Goal: Task Accomplishment & Management: Manage account settings

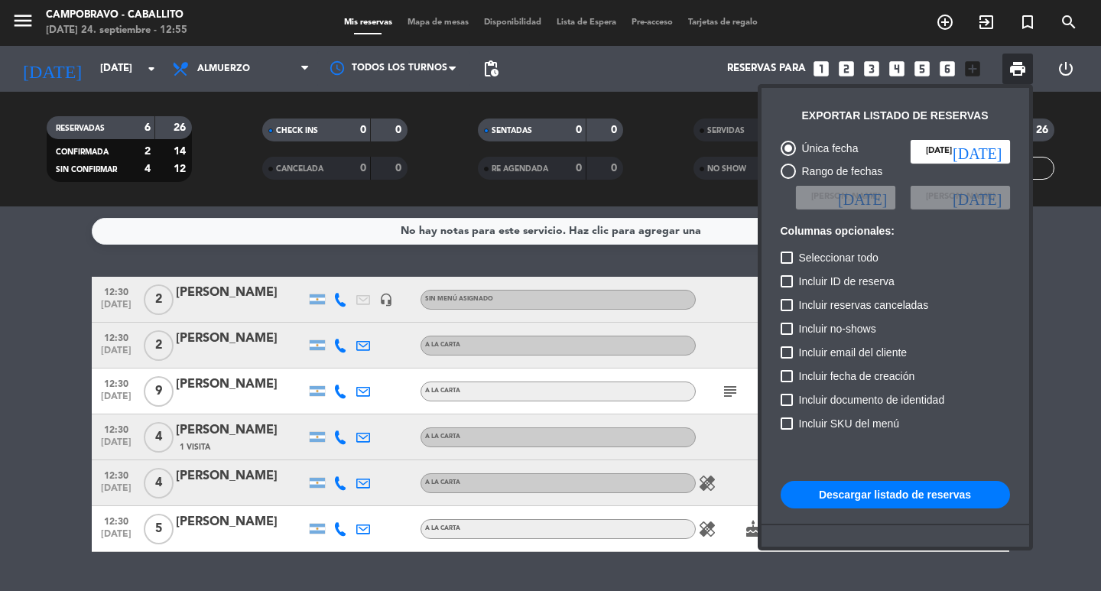
click at [623, 80] on div at bounding box center [550, 295] width 1101 height 591
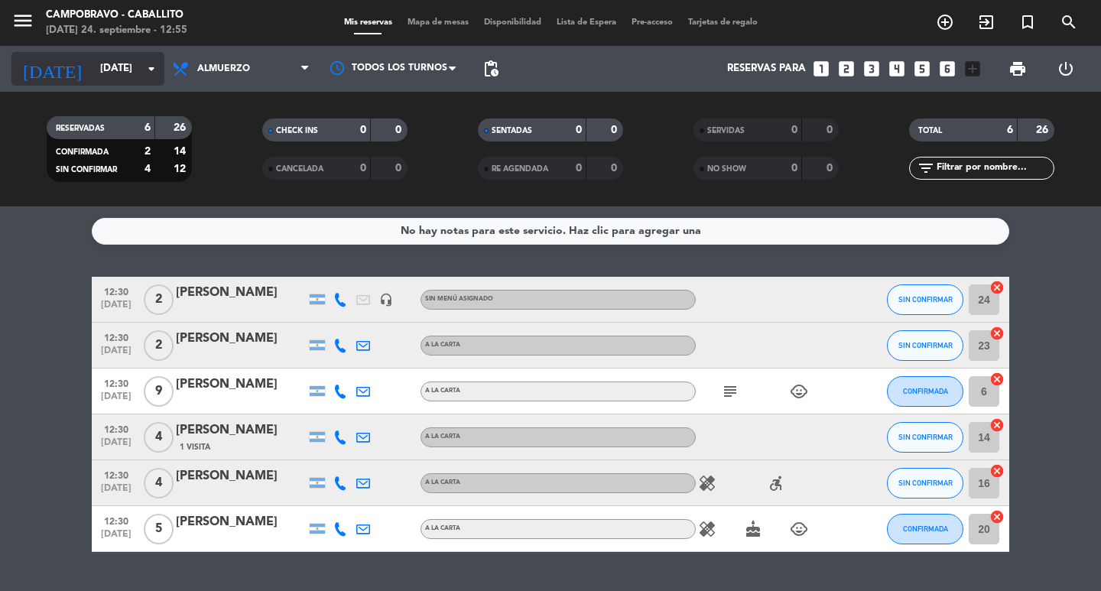
click at [105, 80] on input "[DATE]" at bounding box center [159, 69] width 135 height 28
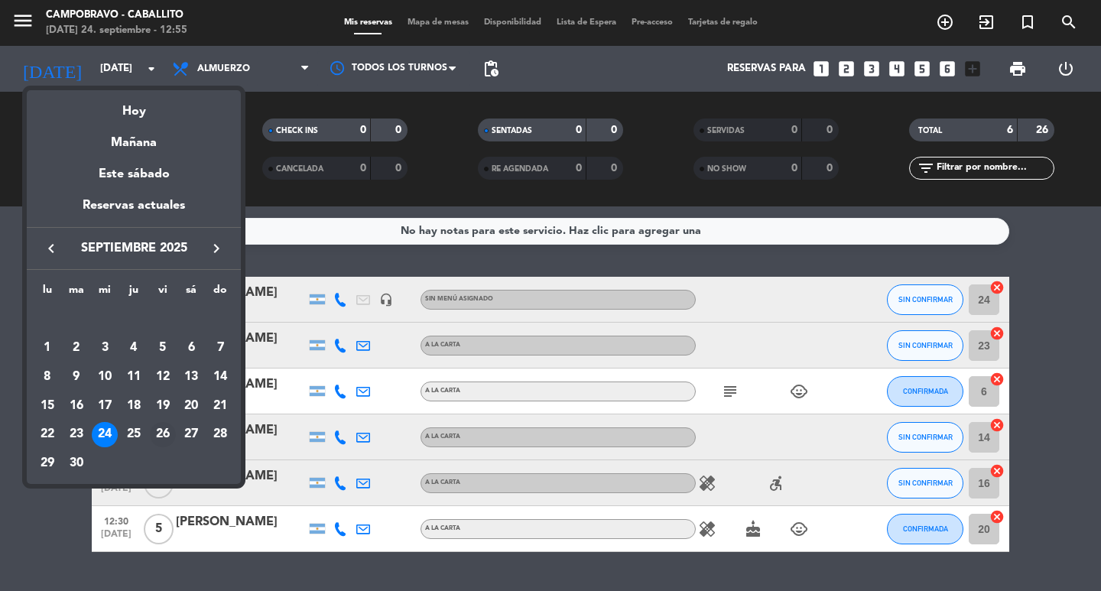
click at [163, 427] on div "26" at bounding box center [163, 435] width 26 height 26
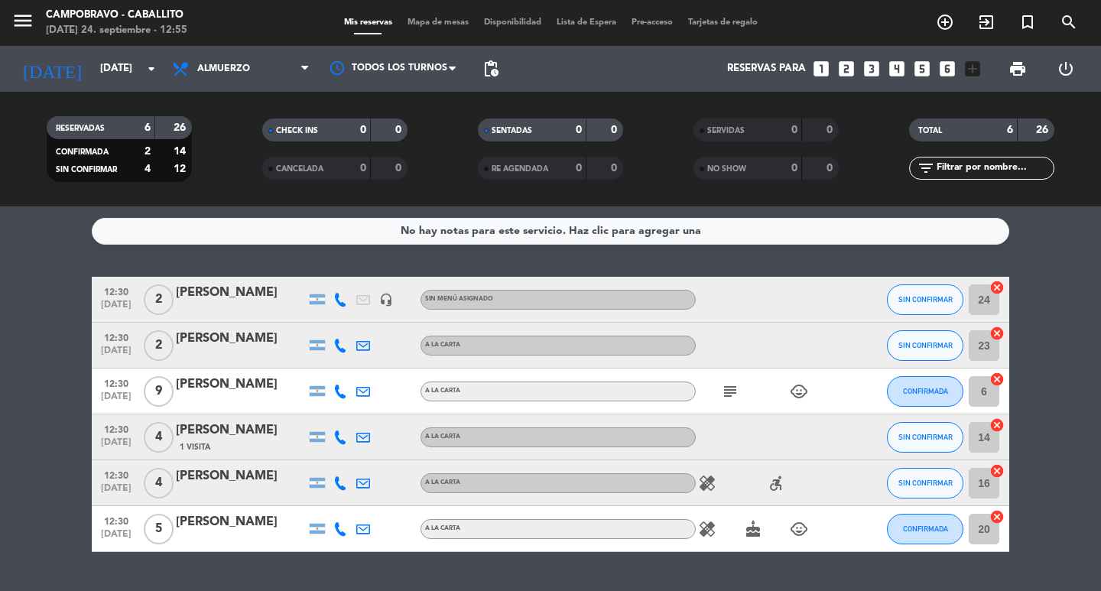
type input "[DATE]"
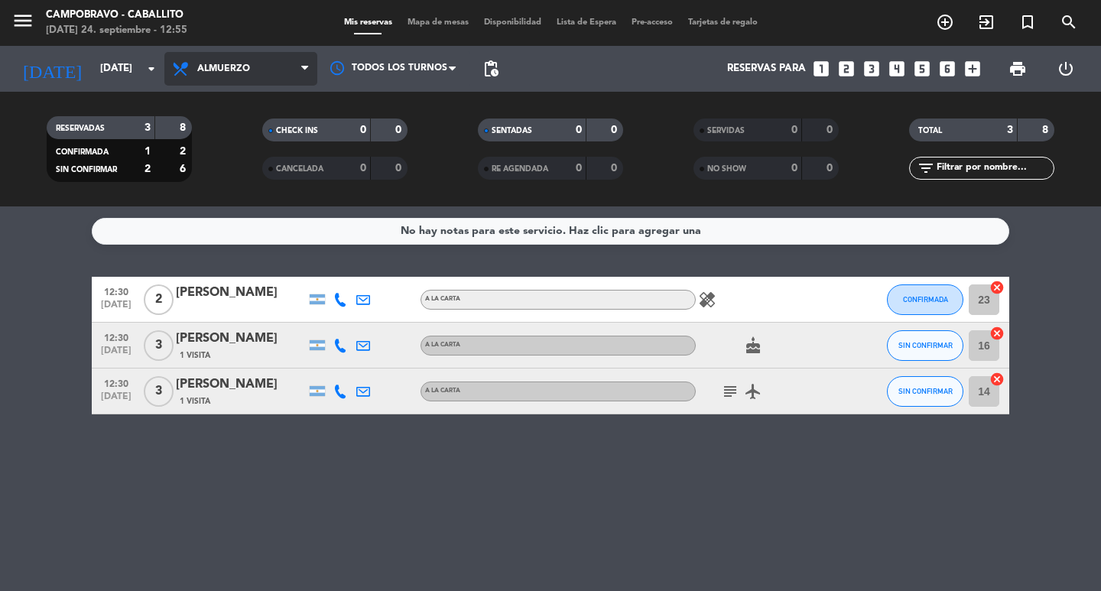
click at [228, 54] on span "Almuerzo" at bounding box center [240, 69] width 153 height 34
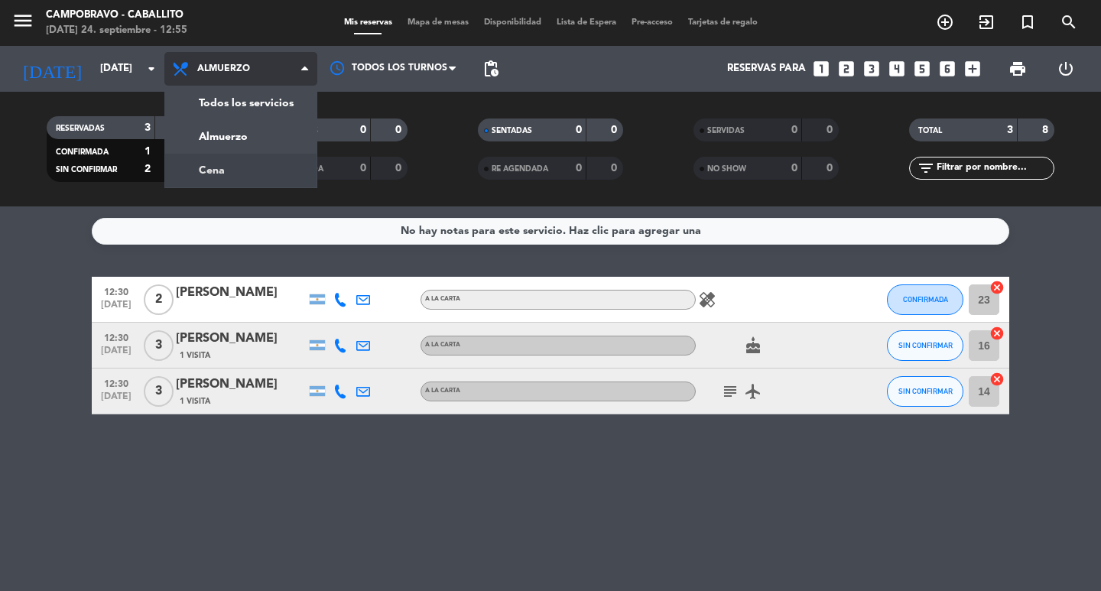
click at [239, 166] on div "menu Campobravo - caballito [DATE] 24. septiembre - 12:55 Mis reservas Mapa de …" at bounding box center [550, 103] width 1101 height 206
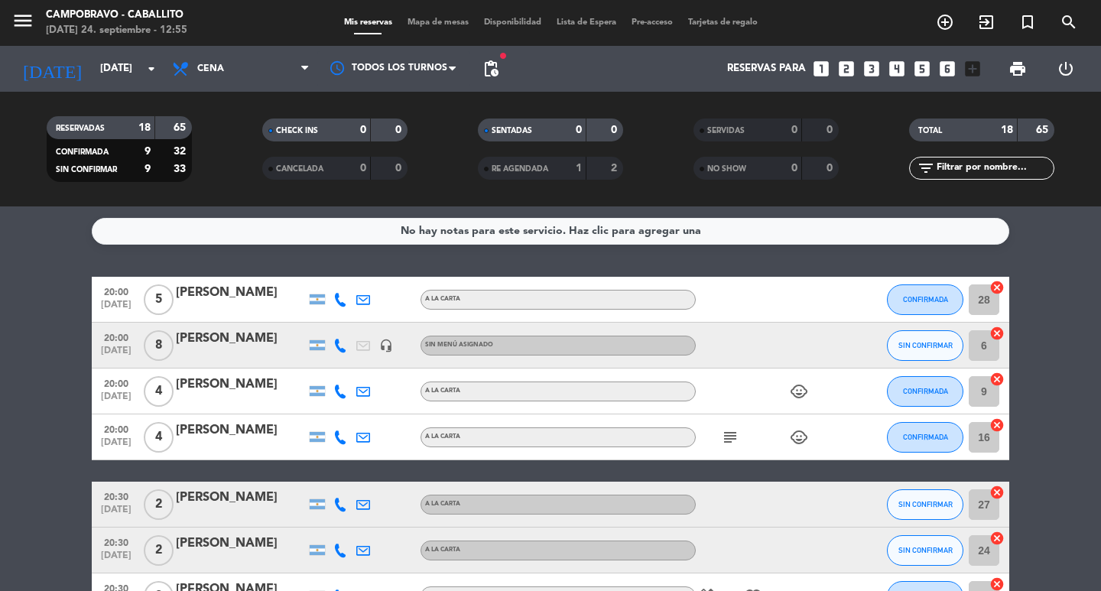
click at [923, 74] on icon "looks_5" at bounding box center [922, 69] width 20 height 20
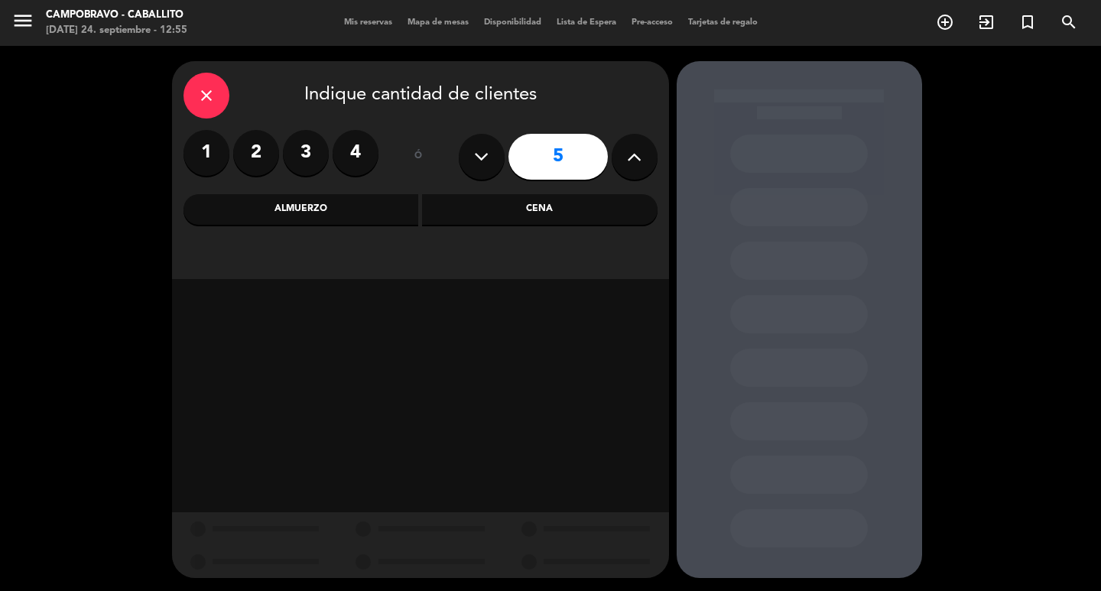
click at [216, 106] on div "close" at bounding box center [206, 96] width 46 height 46
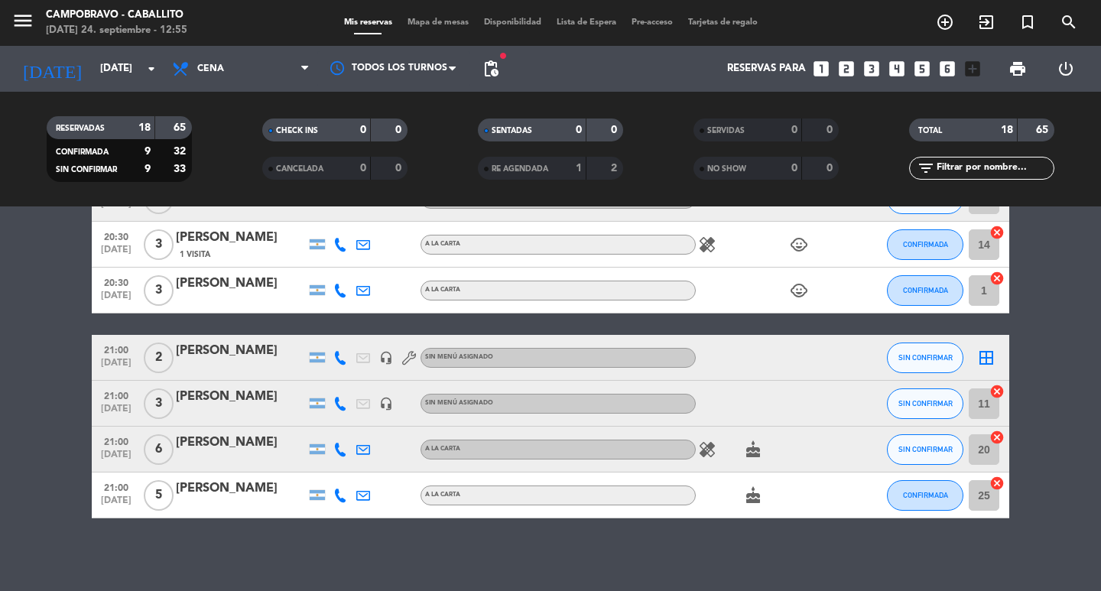
scroll to position [631, 0]
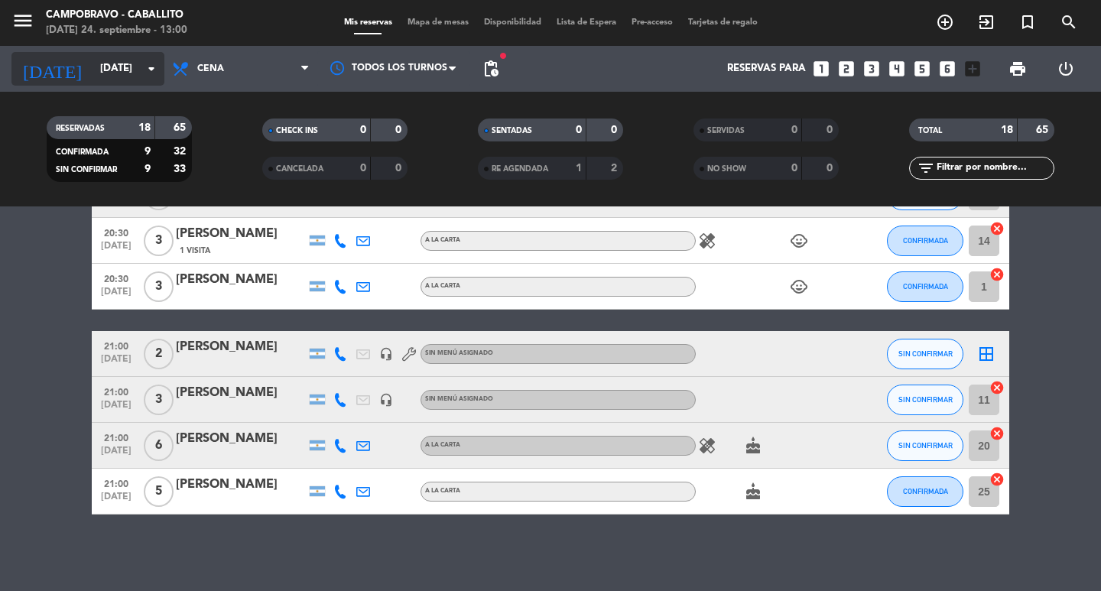
click at [118, 71] on input "[DATE]" at bounding box center [159, 69] width 135 height 28
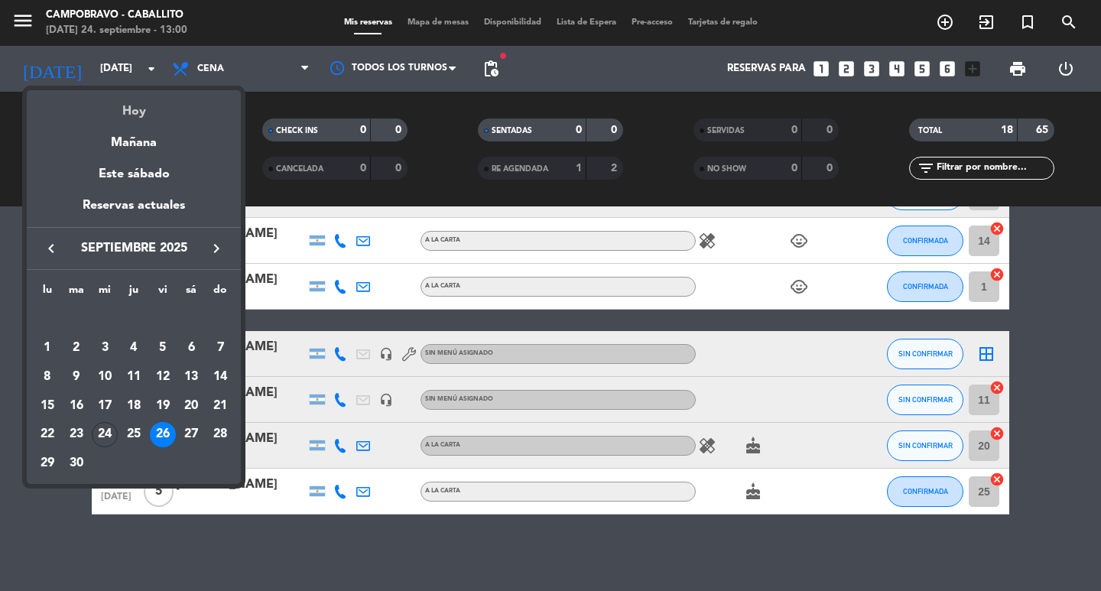
click at [141, 111] on div "Hoy" at bounding box center [134, 105] width 214 height 31
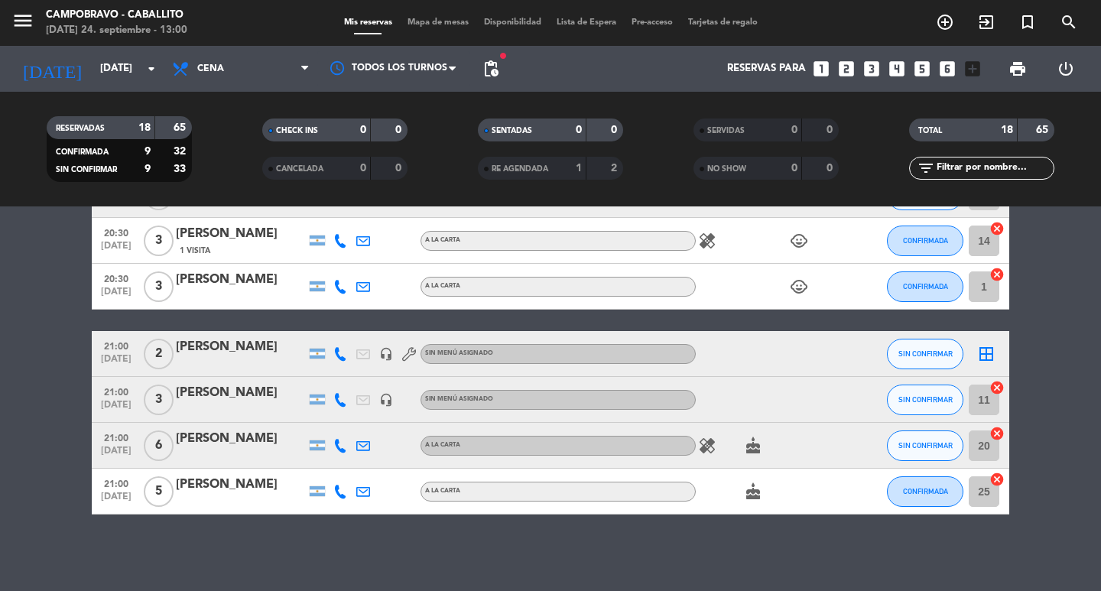
type input "[DATE]"
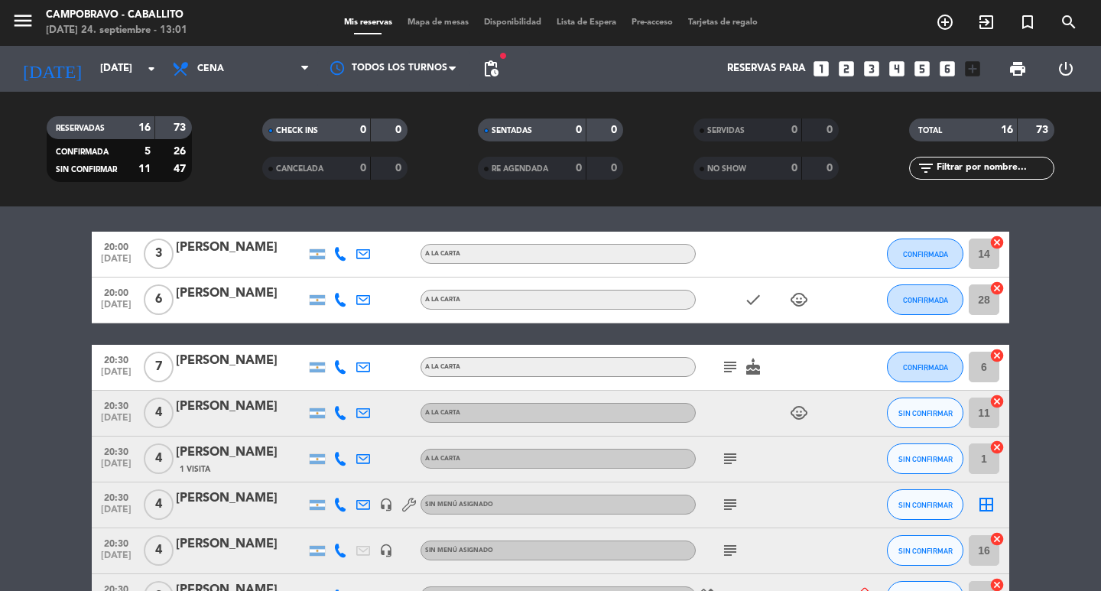
scroll to position [0, 0]
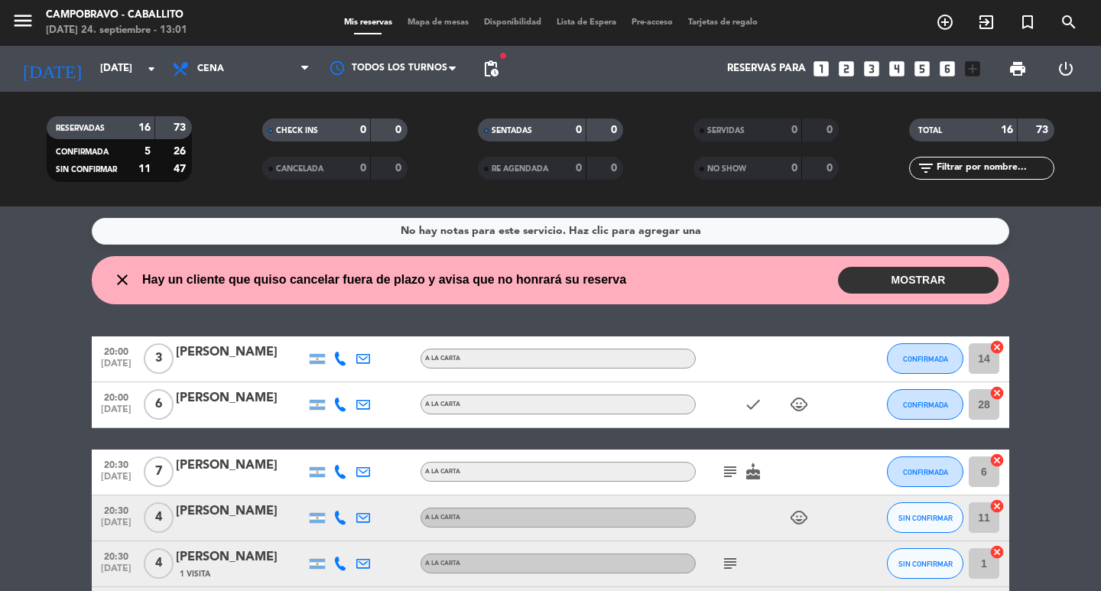
click at [70, 321] on div "No hay notas para este servicio. Haz clic para agregar una close Hay un cliente…" at bounding box center [550, 398] width 1101 height 385
click at [121, 282] on icon "close" at bounding box center [122, 280] width 18 height 18
click at [189, 122] on filter-checkbox "RESERVADAS 16 73 CONFIRMADA 5 26 SIN CONFIRMAR 11 47" at bounding box center [119, 149] width 216 height 66
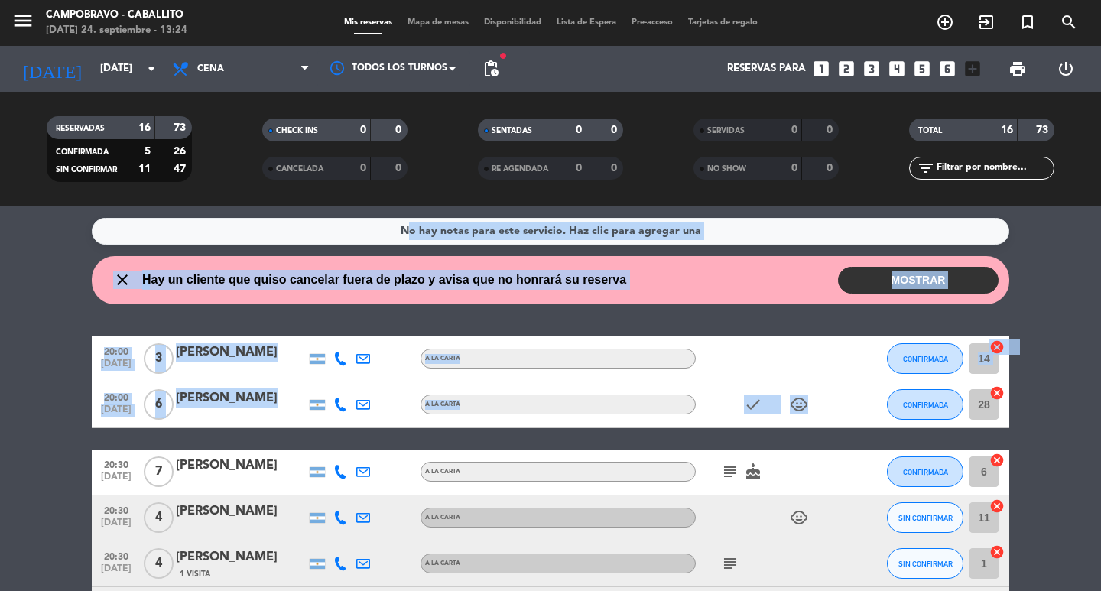
drag, startPoint x: 63, startPoint y: 235, endPoint x: 855, endPoint y: 391, distance: 807.3
click at [855, 391] on div "No hay notas para este servicio. Haz clic para agregar una close Hay un cliente…" at bounding box center [550, 398] width 1101 height 385
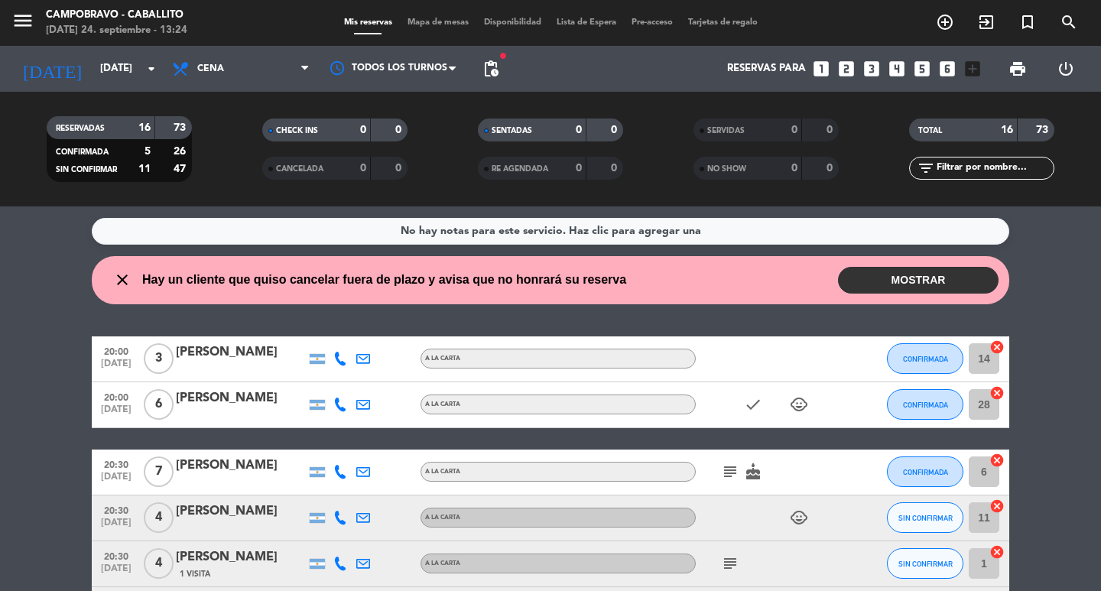
drag, startPoint x: 207, startPoint y: 153, endPoint x: 166, endPoint y: 162, distance: 42.3
click at [152, 109] on div "RESERVADAS 16 73 CONFIRMADA 5 26 SIN CONFIRMAR 11 47" at bounding box center [119, 149] width 216 height 84
